Goal: Check status: Check status

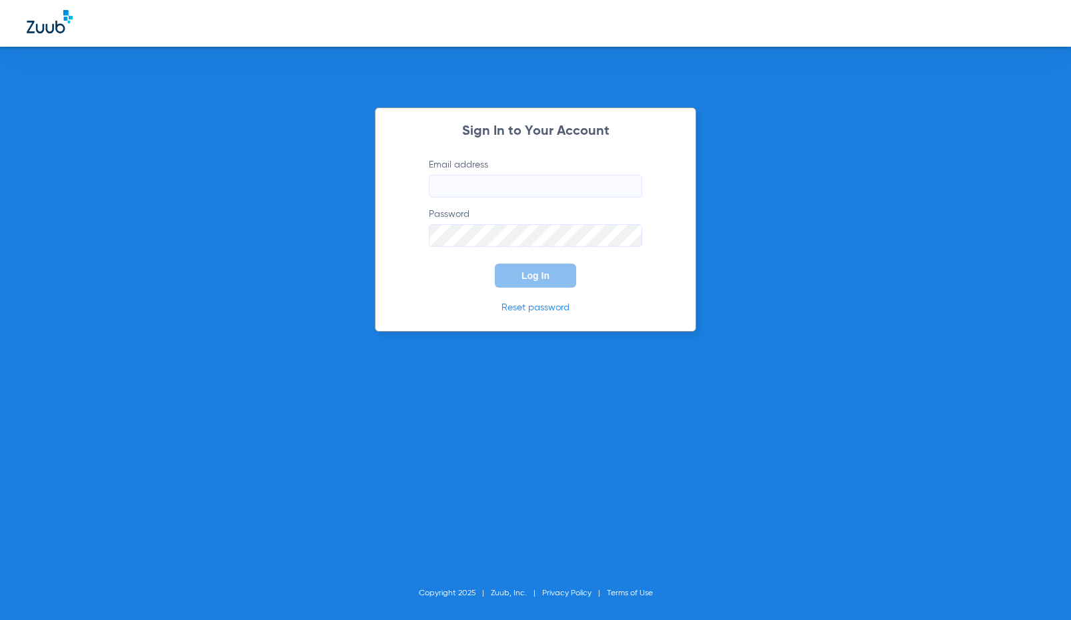
type input "[EMAIL_ADDRESS][DOMAIN_NAME]"
click at [557, 277] on button "Log In" at bounding box center [535, 275] width 81 height 24
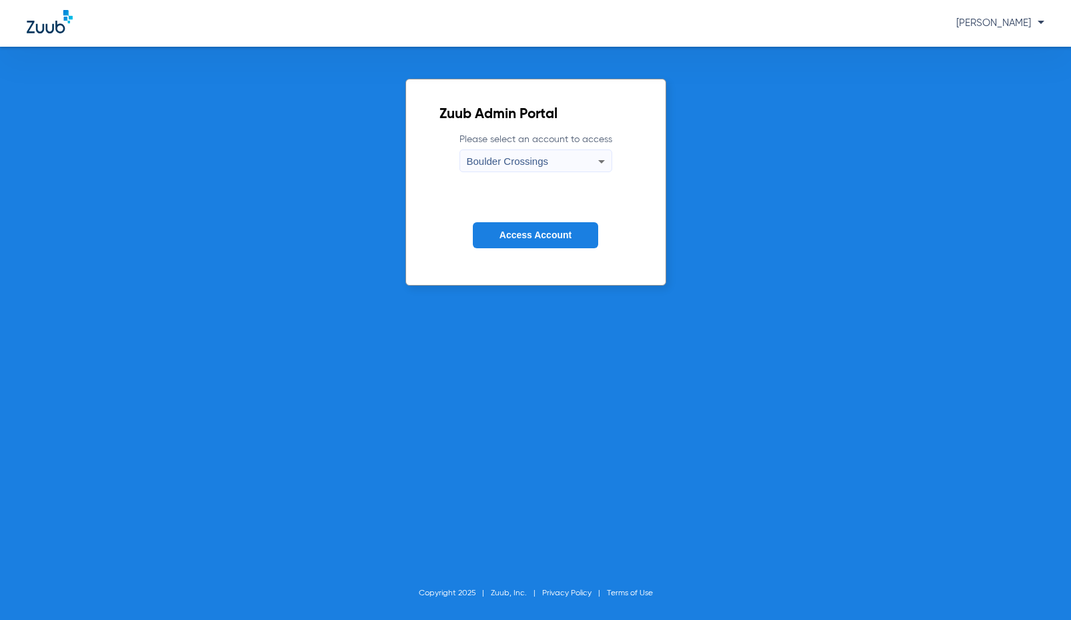
click at [497, 231] on button "Access Account" at bounding box center [535, 235] width 125 height 26
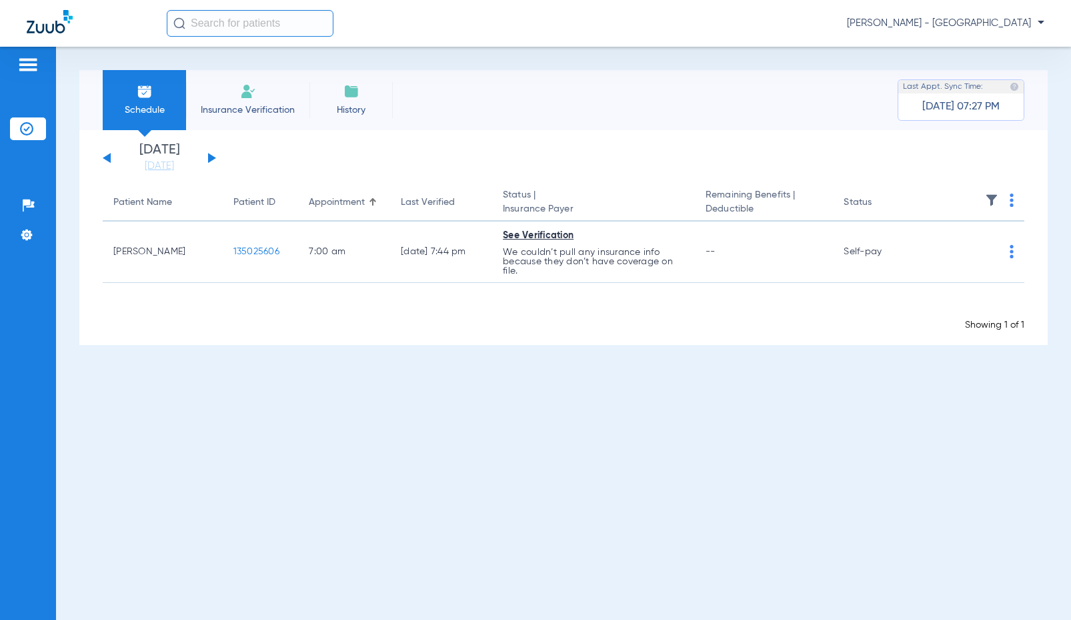
click at [239, 4] on div "[PERSON_NAME] - [GEOGRAPHIC_DATA]" at bounding box center [535, 23] width 1071 height 47
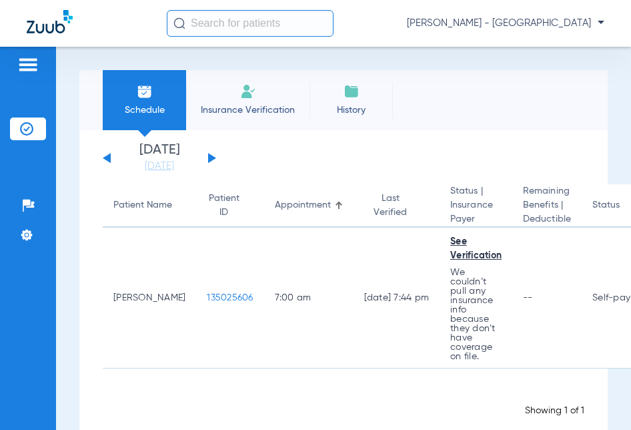
click at [249, 15] on input "text" at bounding box center [250, 23] width 167 height 27
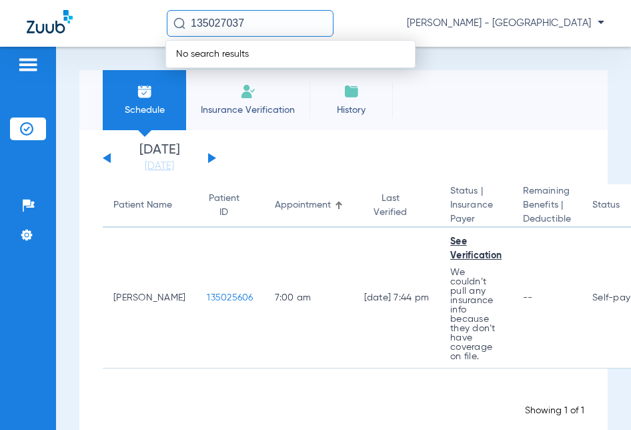
click at [231, 23] on input "135027037" at bounding box center [250, 23] width 167 height 27
click at [241, 23] on input "135027037" at bounding box center [250, 23] width 167 height 27
drag, startPoint x: 279, startPoint y: 31, endPoint x: -143, endPoint y: -31, distance: 426.2
click at [0, 0] on html "135027037 No search results [PERSON_NAME] - Boulder Crossings Patients Insuranc…" at bounding box center [315, 215] width 631 height 430
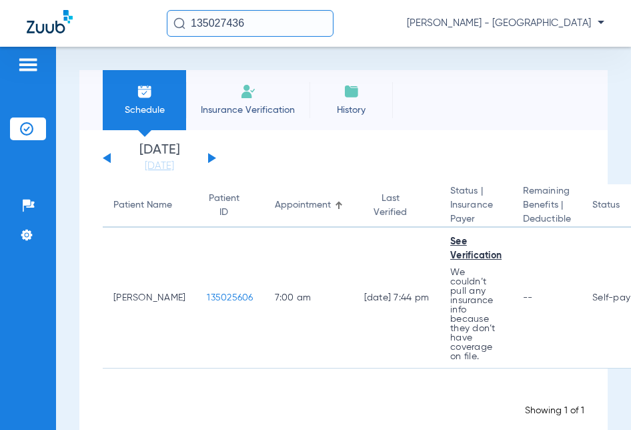
click at [238, 22] on input "135027436" at bounding box center [250, 23] width 167 height 27
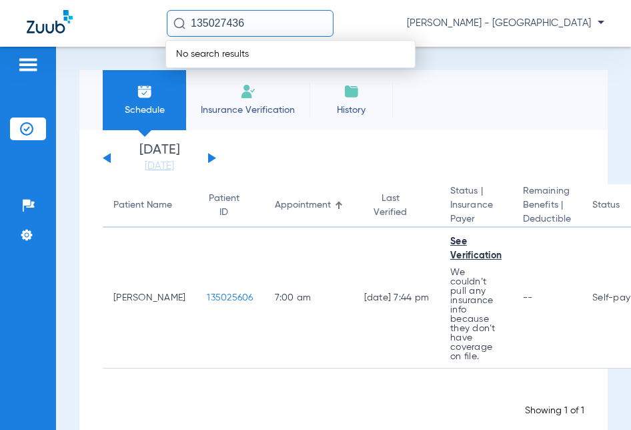
click at [240, 27] on input "135027436" at bounding box center [250, 23] width 167 height 27
type input "135027436"
